Goal: Find specific page/section: Find specific page/section

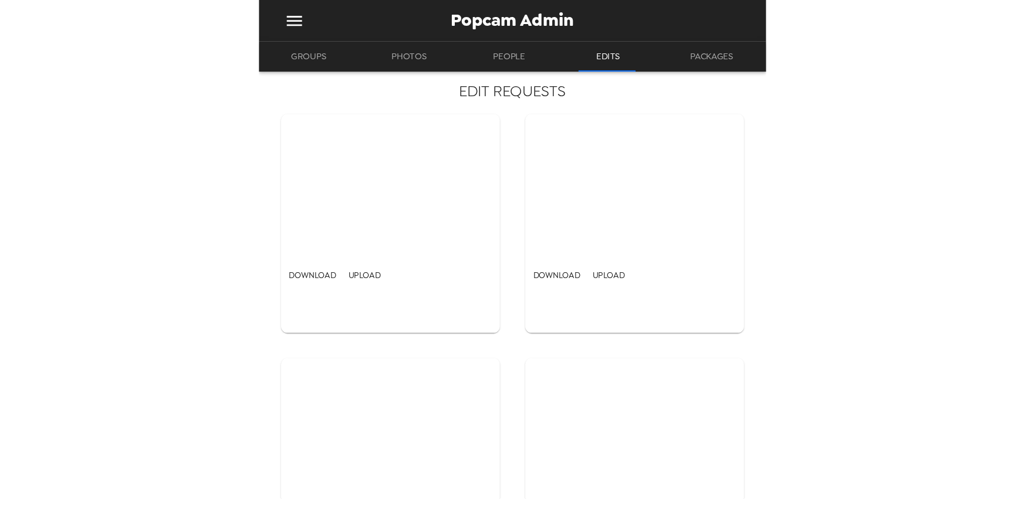
scroll to position [2013, 0]
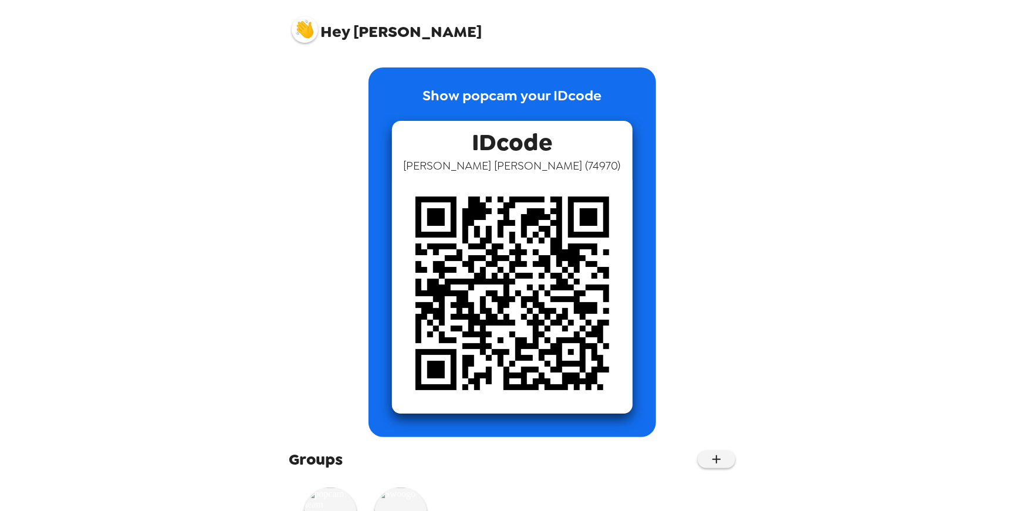
click at [304, 48] on div "Hey Nate" at bounding box center [512, 25] width 469 height 50
click at [305, 35] on img at bounding box center [305, 29] width 26 height 26
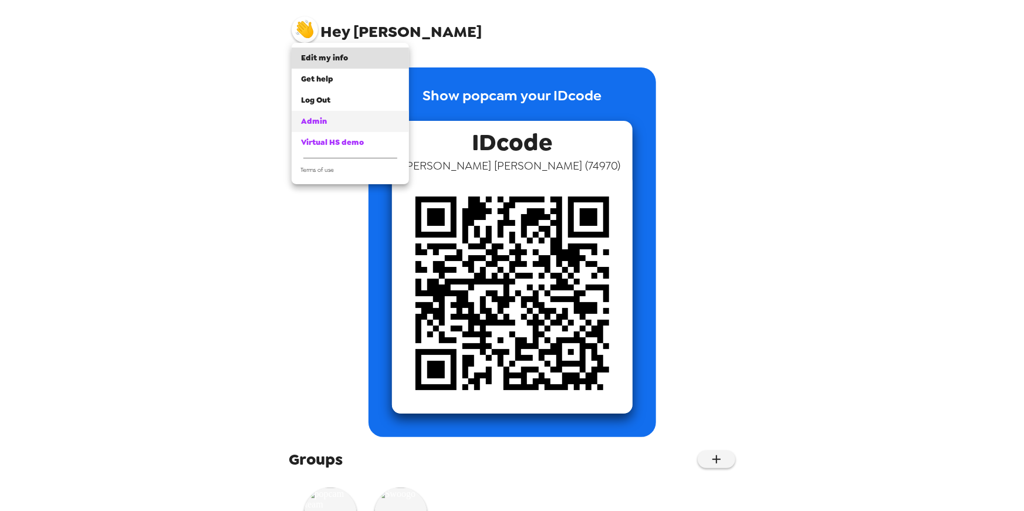
click at [336, 121] on div "Admin" at bounding box center [350, 122] width 99 height 12
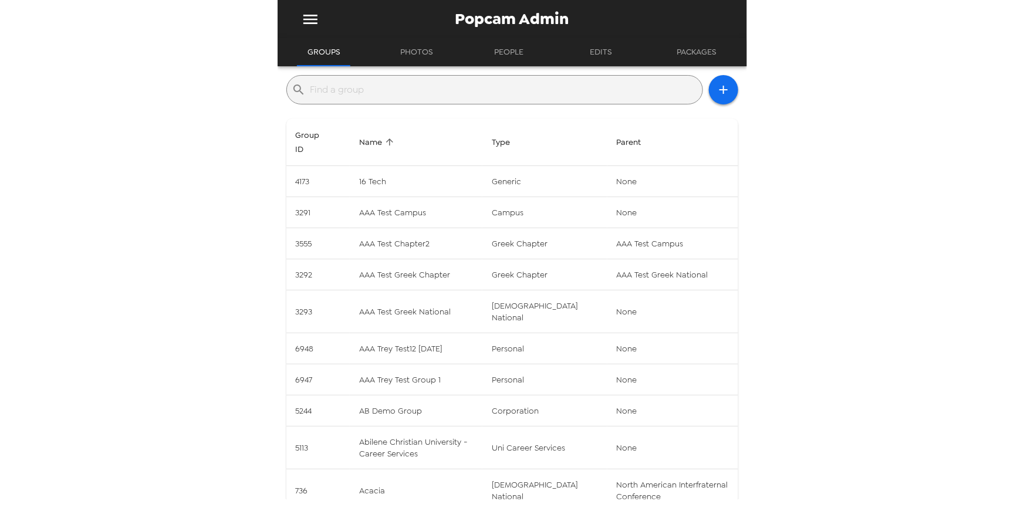
click at [407, 86] on input "text" at bounding box center [503, 89] width 387 height 19
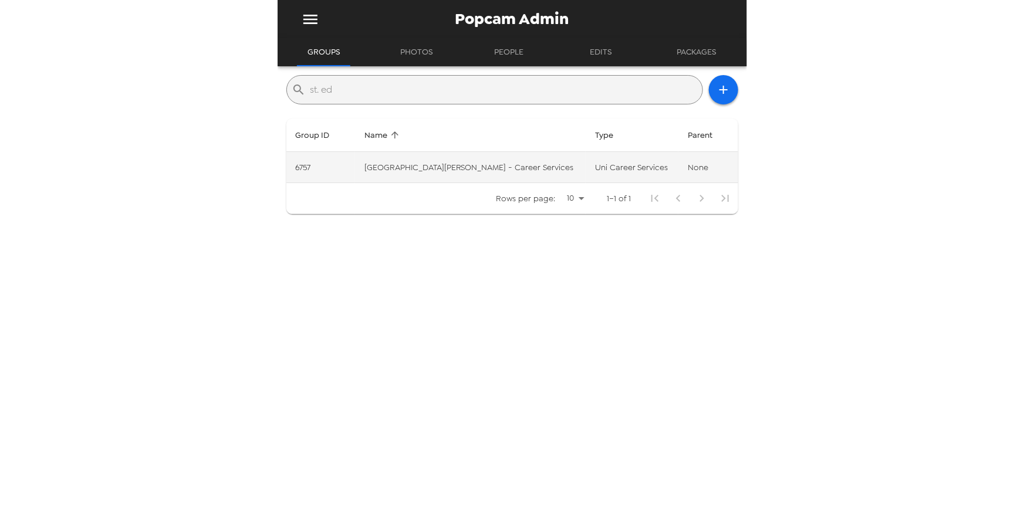
type input "st. ed"
click at [486, 158] on td "[GEOGRAPHIC_DATA][PERSON_NAME] - Career Services" at bounding box center [470, 167] width 231 height 31
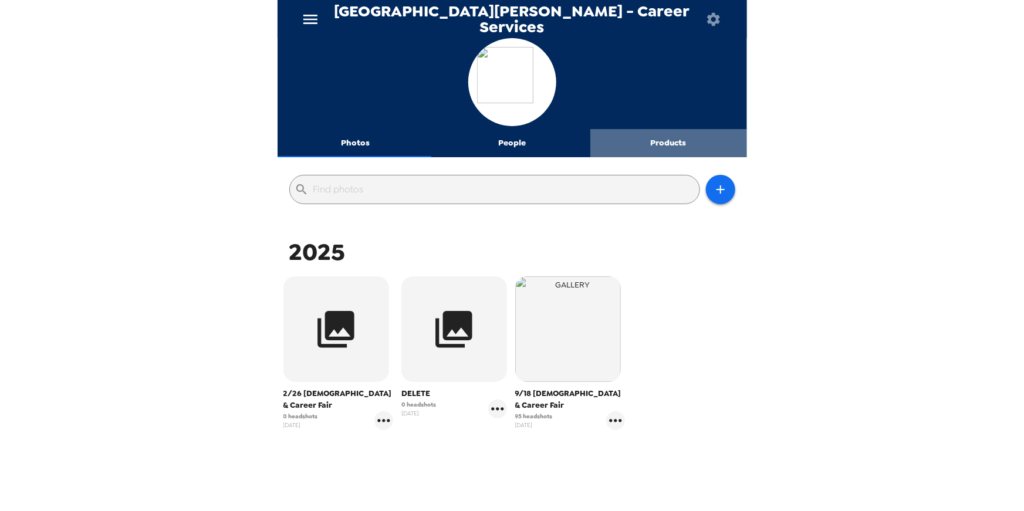
click at [667, 146] on button "Products" at bounding box center [668, 143] width 157 height 28
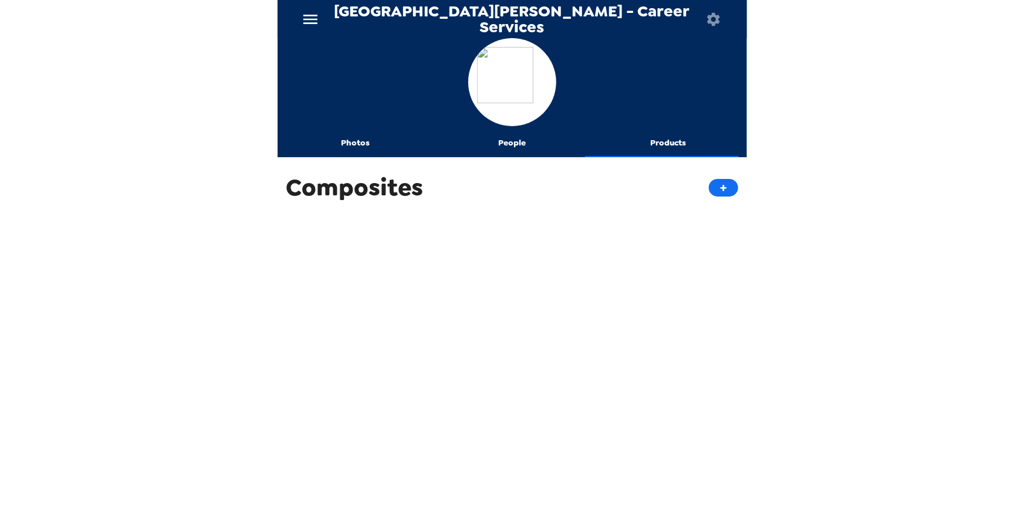
click at [505, 143] on button "People" at bounding box center [512, 143] width 157 height 28
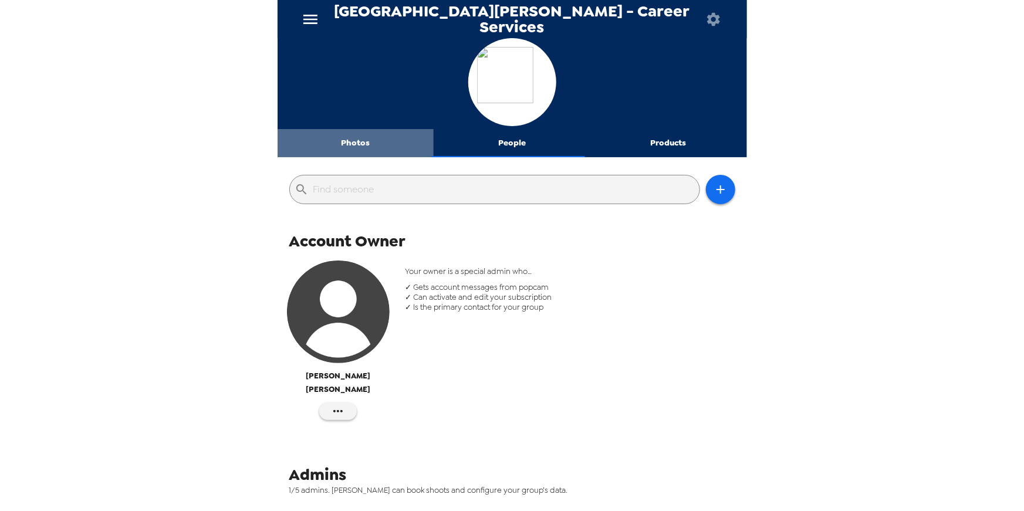
click at [361, 146] on button "Photos" at bounding box center [356, 143] width 157 height 28
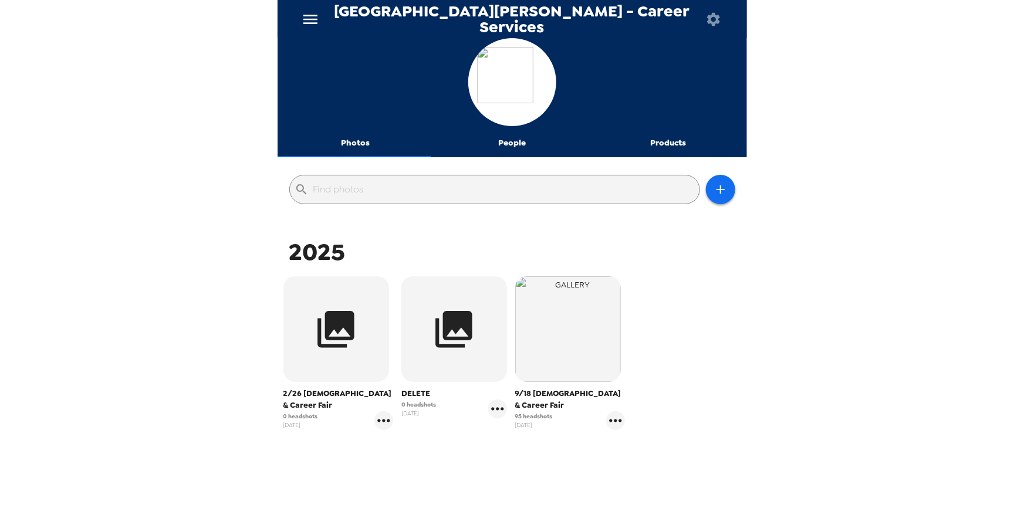
click at [721, 8] on button "button" at bounding box center [714, 19] width 38 height 38
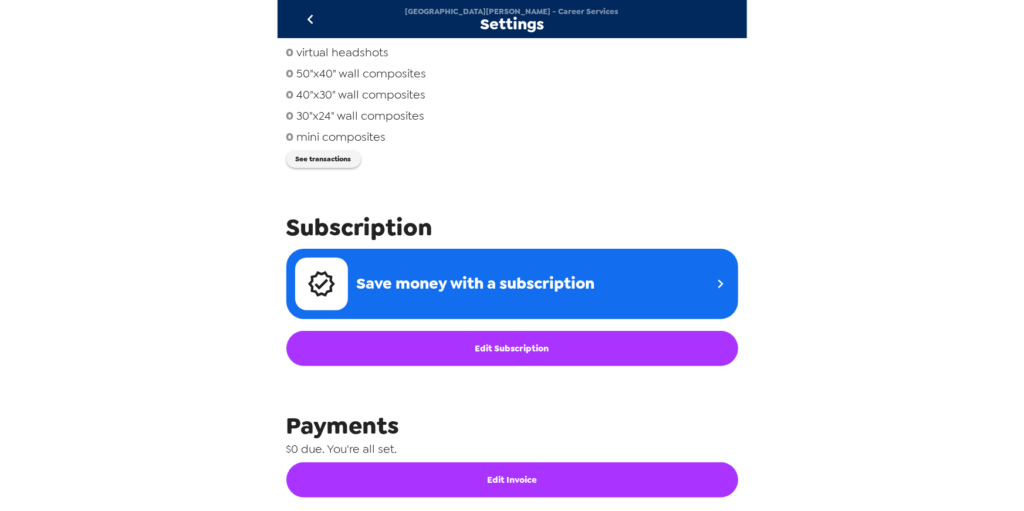
scroll to position [482, 0]
